Goal: Task Accomplishment & Management: Use online tool/utility

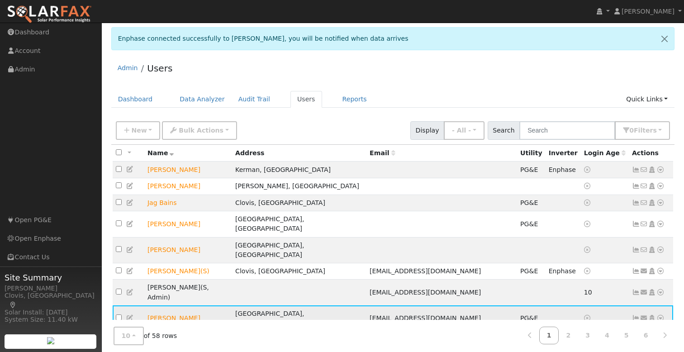
click at [520, 315] on span "PG&E" at bounding box center [529, 318] width 18 height 7
click at [402, 315] on span "ralph89892@gmail.com" at bounding box center [425, 318] width 111 height 7
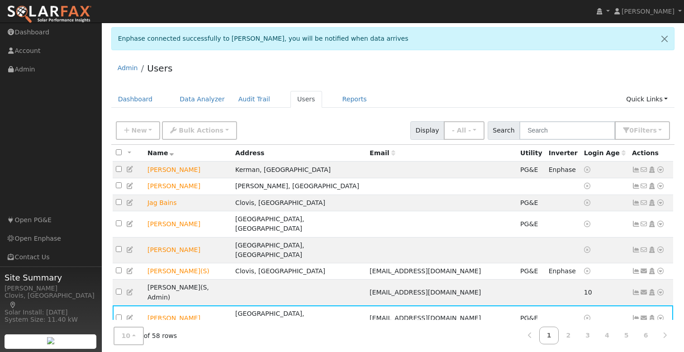
click at [443, 85] on div "Admin Users Dashboard Data Analyzer Audit Trail Users Reports Quick Links Quick…" at bounding box center [392, 253] width 573 height 393
click at [659, 172] on icon at bounding box center [661, 170] width 8 height 6
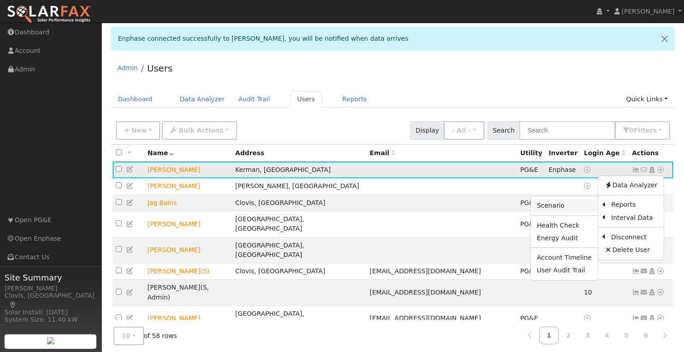
click at [568, 205] on link "Scenario" at bounding box center [564, 206] width 67 height 13
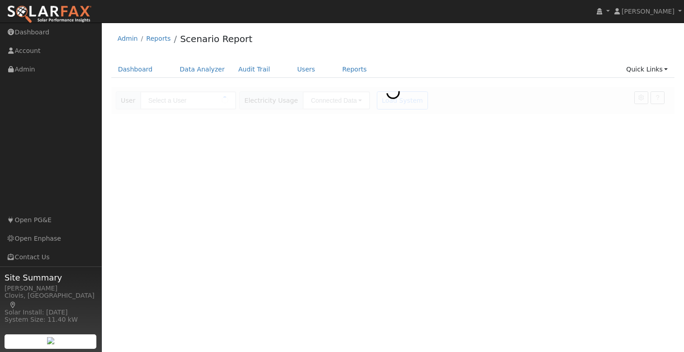
type input "[PERSON_NAME]"
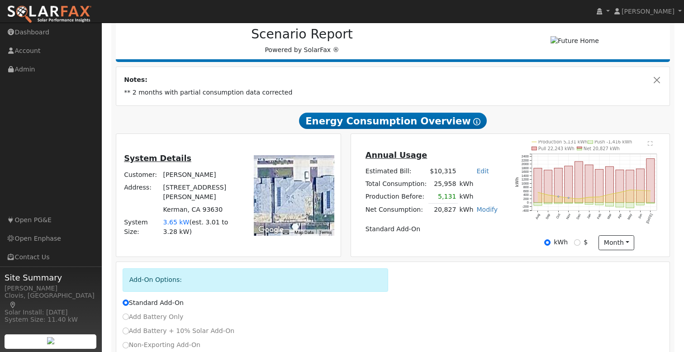
scroll to position [158, 0]
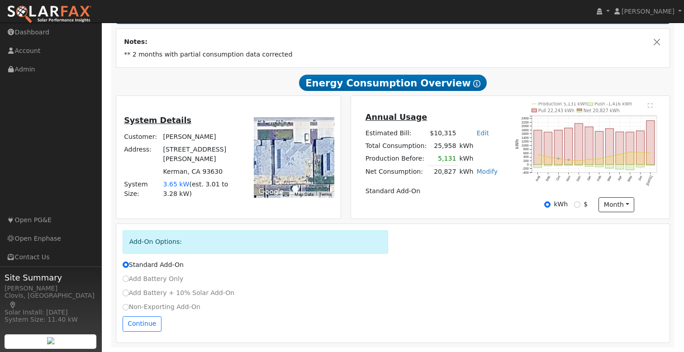
click at [157, 307] on label "Non-Exporting Add-On" at bounding box center [162, 307] width 78 height 10
click at [129, 307] on input "Non-Exporting Add-On" at bounding box center [126, 307] width 6 height 6
radio input "true"
radio input "false"
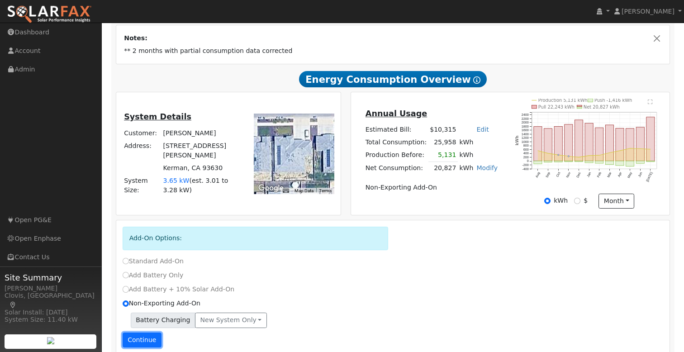
drag, startPoint x: 151, startPoint y: 342, endPoint x: 175, endPoint y: 341, distance: 23.6
click at [151, 342] on button "Continue" at bounding box center [142, 340] width 39 height 15
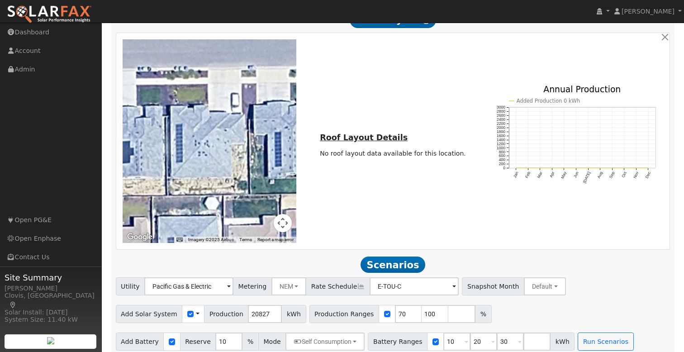
scroll to position [680, 0]
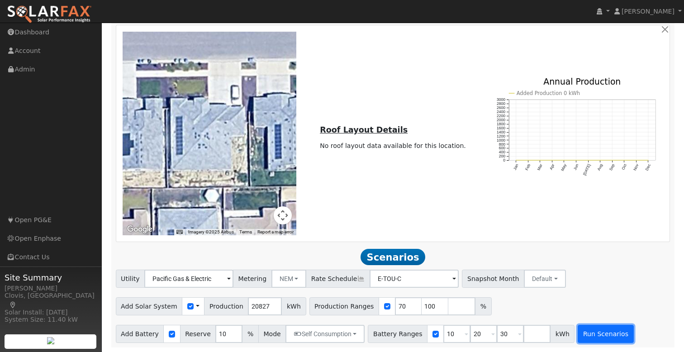
click at [590, 332] on button "Run Scenarios" at bounding box center [606, 334] width 56 height 18
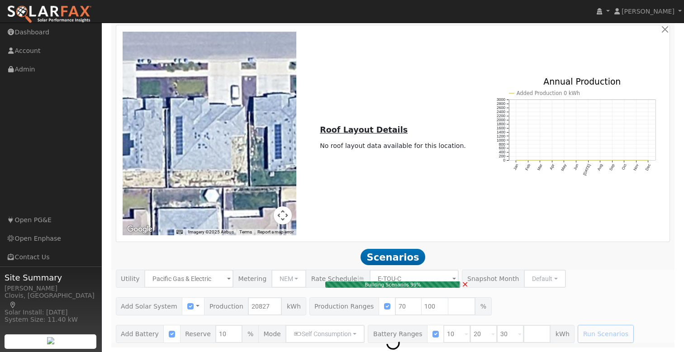
type input "9.7"
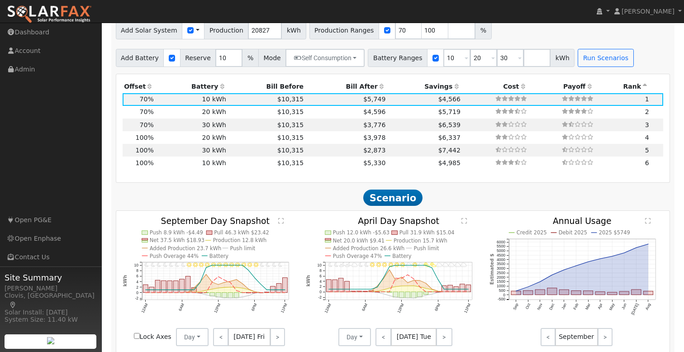
scroll to position [942, 0]
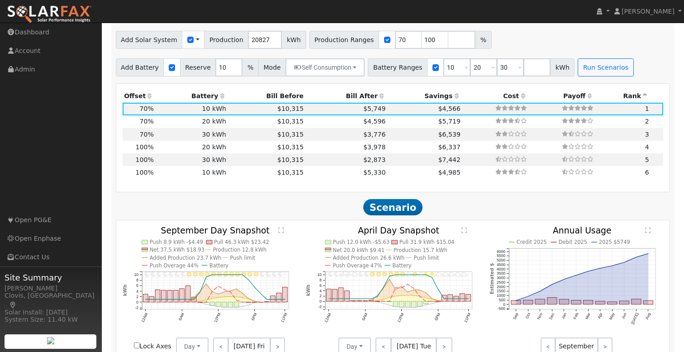
click at [458, 206] on h2 "Scenario" at bounding box center [393, 207] width 555 height 17
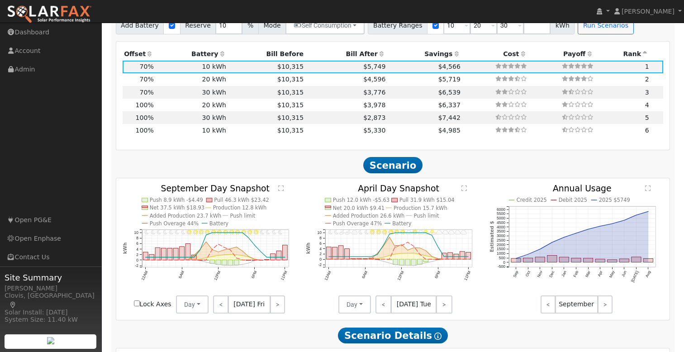
scroll to position [959, 0]
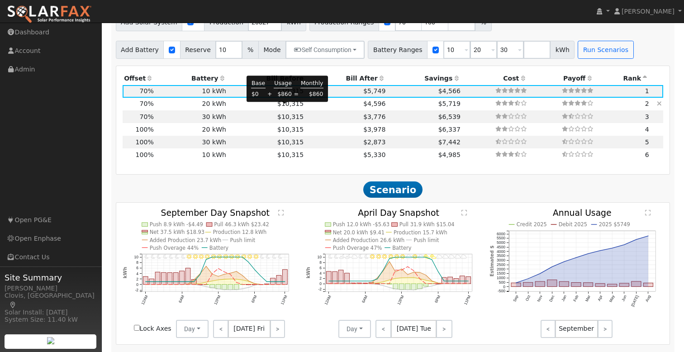
click at [293, 107] on span "$10,315" at bounding box center [290, 103] width 26 height 7
type input "$28,000"
type input "$17,147"
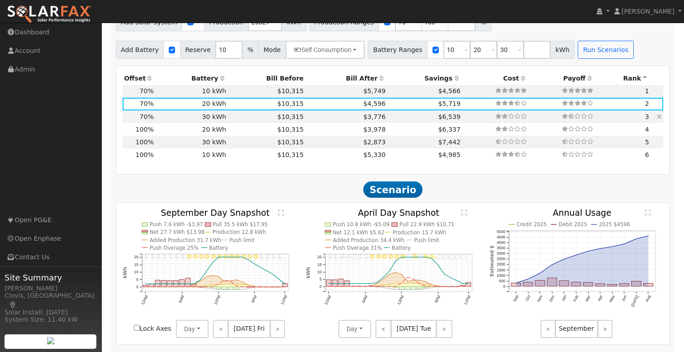
click at [305, 122] on td "$3,776" at bounding box center [346, 116] width 82 height 13
type input "$42,000"
type input "$21,347"
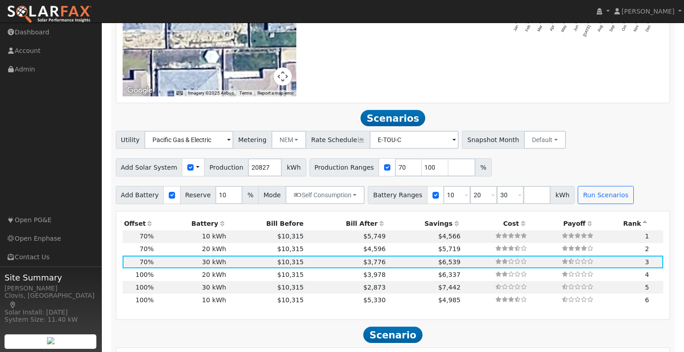
scroll to position [814, 0]
